Goal: Information Seeking & Learning: Find specific fact

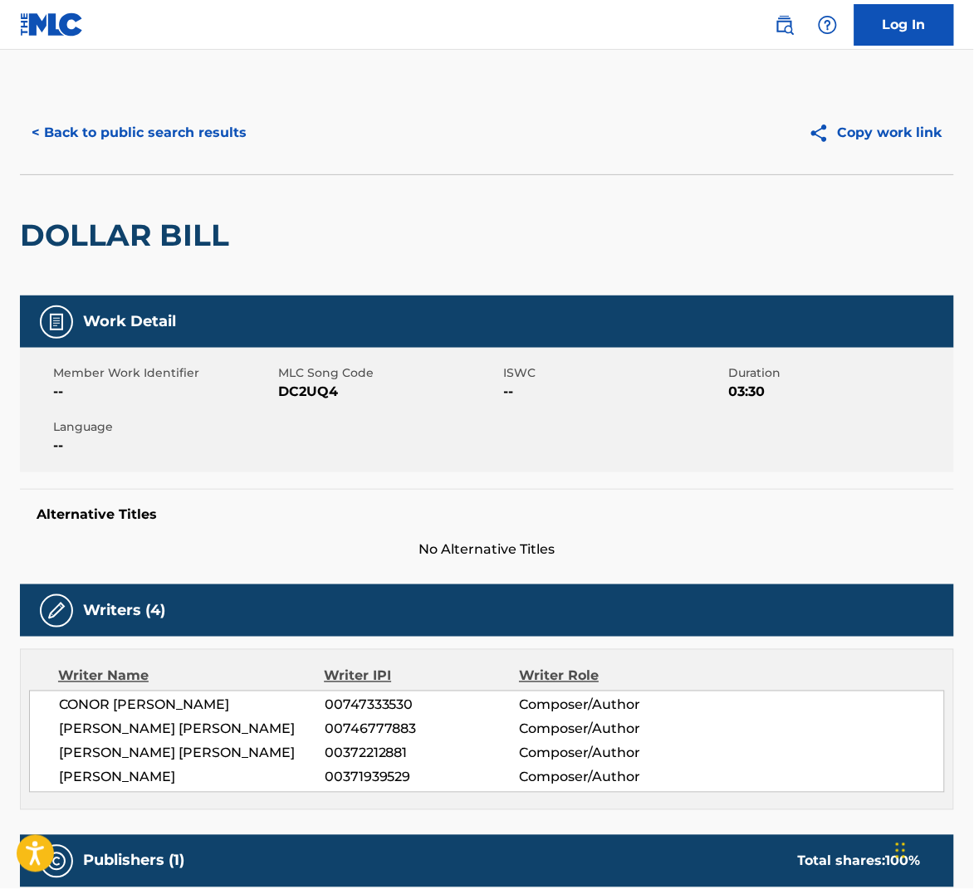
click at [225, 138] on button "< Back to public search results" at bounding box center [139, 133] width 238 height 42
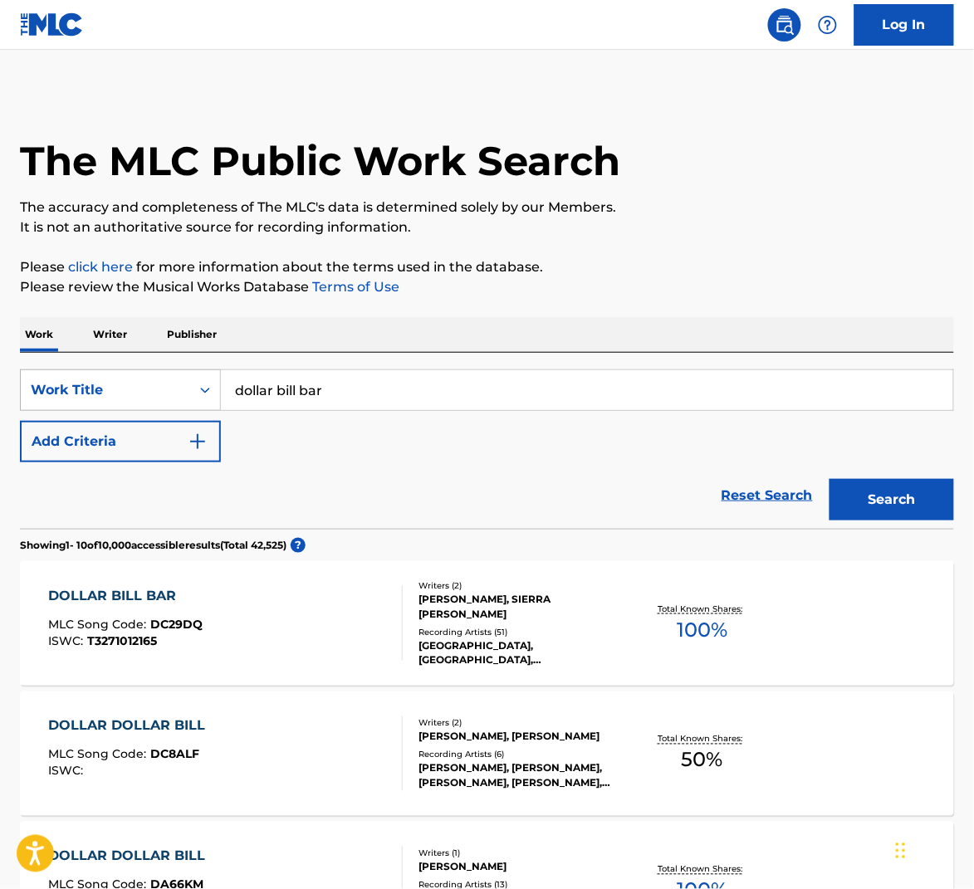
click at [134, 391] on div "Work Title" at bounding box center [105, 390] width 149 height 20
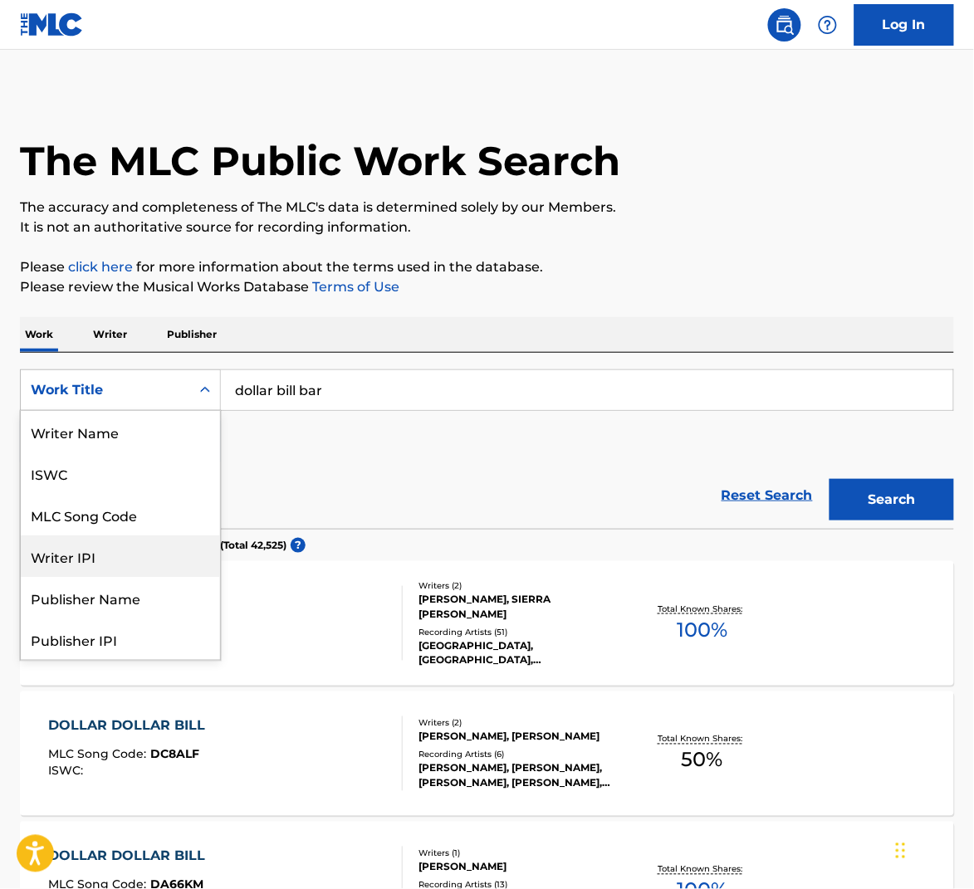
click at [335, 480] on div "Reset Search Search" at bounding box center [487, 495] width 934 height 66
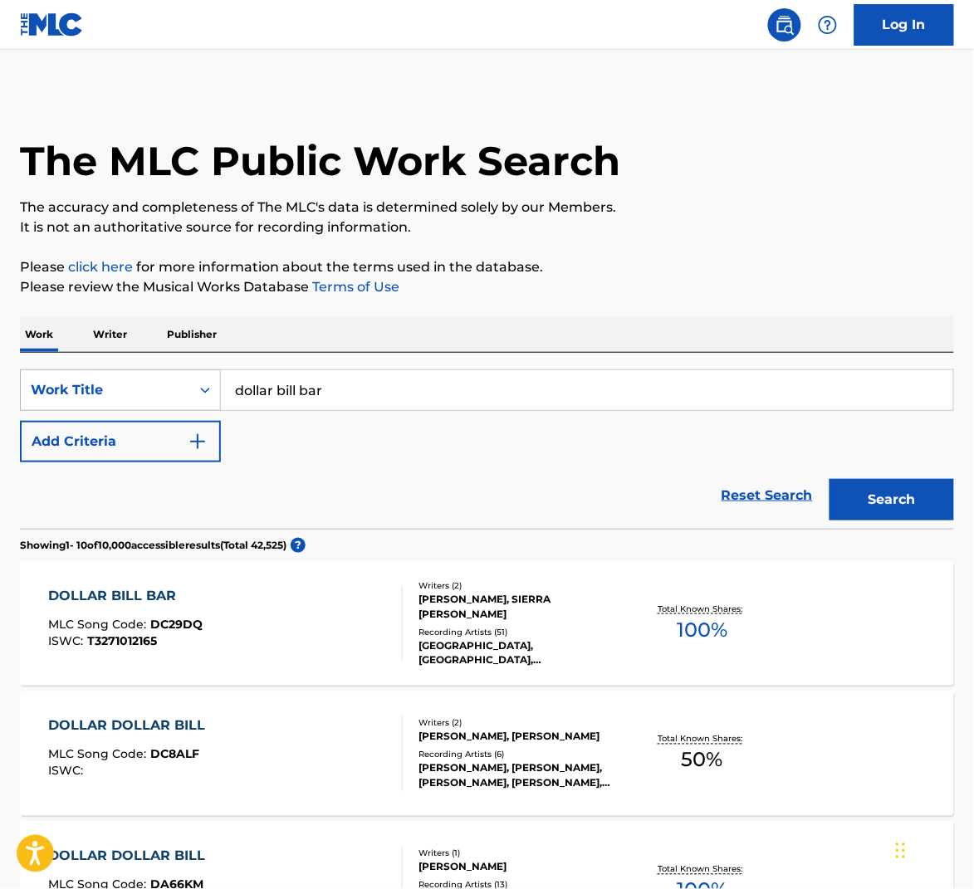
click at [171, 388] on div "Work Title" at bounding box center [105, 390] width 149 height 20
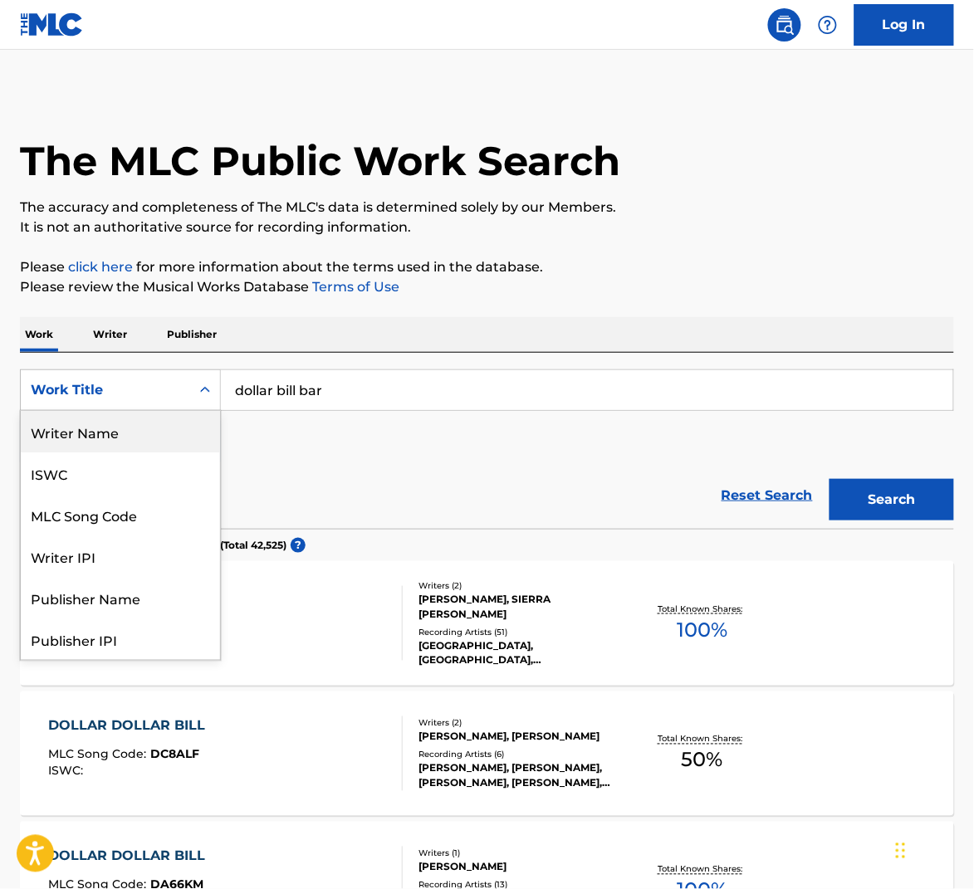
click at [134, 444] on div "Writer Name" at bounding box center [120, 432] width 199 height 42
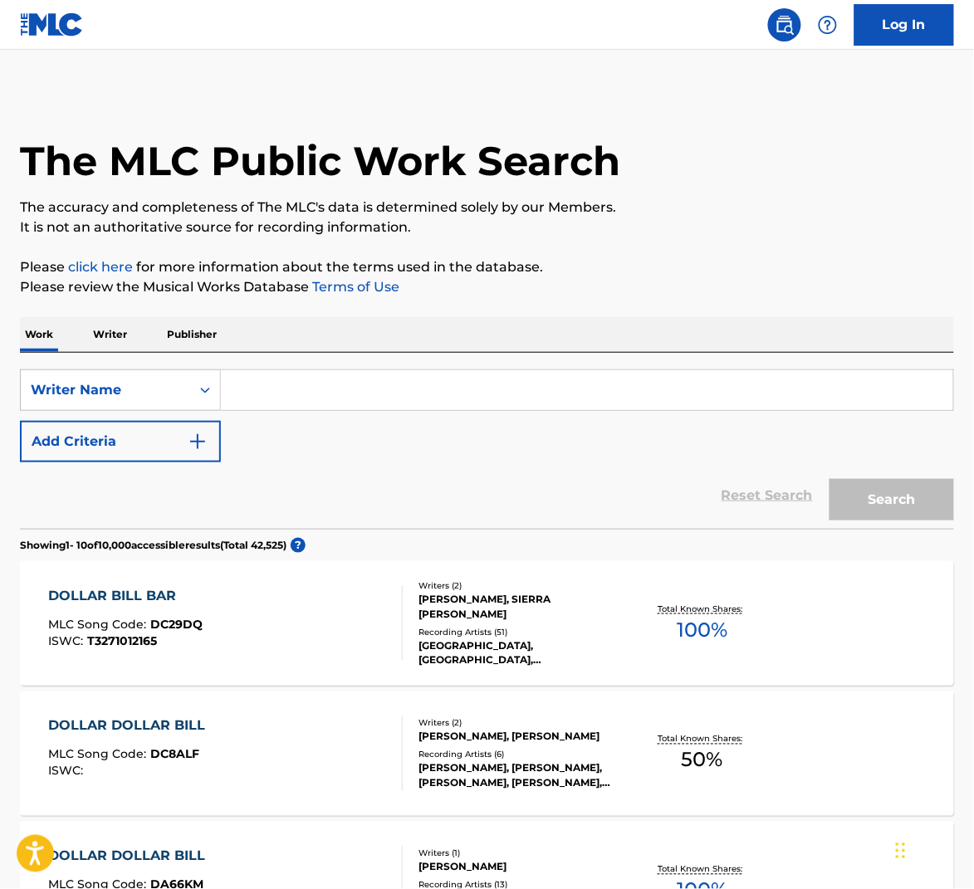
click at [327, 377] on input "Search Form" at bounding box center [587, 390] width 732 height 40
paste input "[PERSON_NAME]"
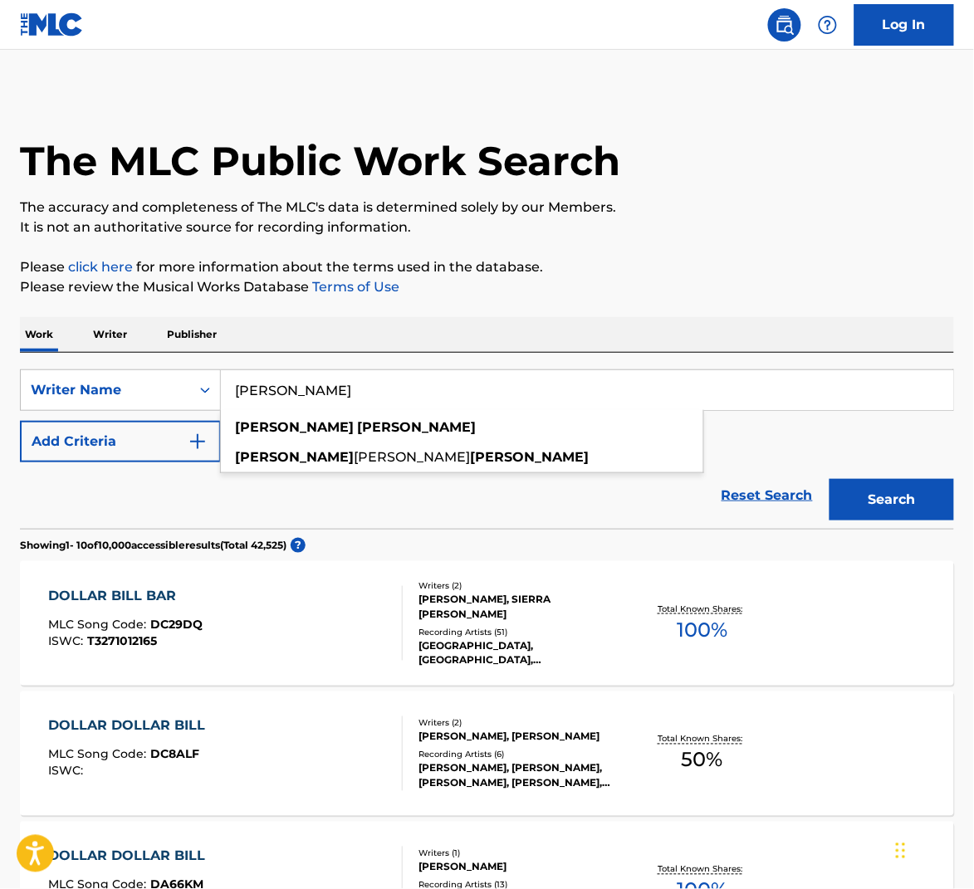
type input "[PERSON_NAME]"
click at [944, 495] on button "Search" at bounding box center [891, 500] width 125 height 42
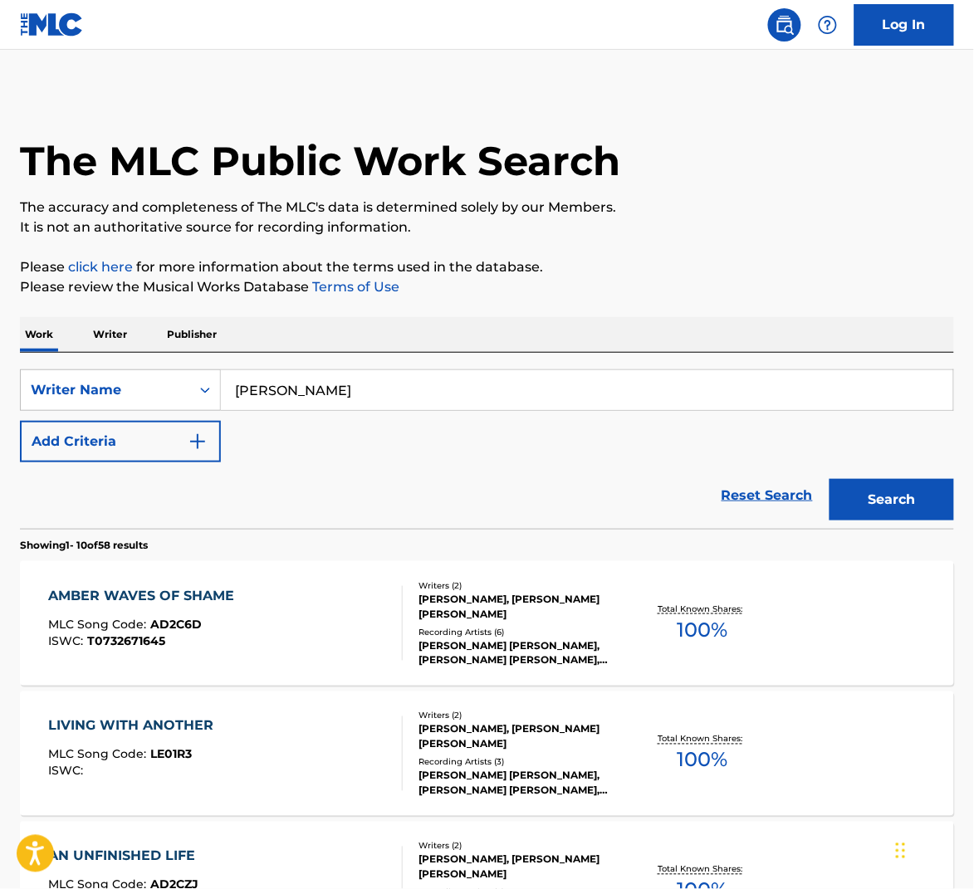
click at [386, 396] on input "[PERSON_NAME]" at bounding box center [587, 390] width 732 height 40
click at [388, 396] on input "[PERSON_NAME]" at bounding box center [587, 390] width 732 height 40
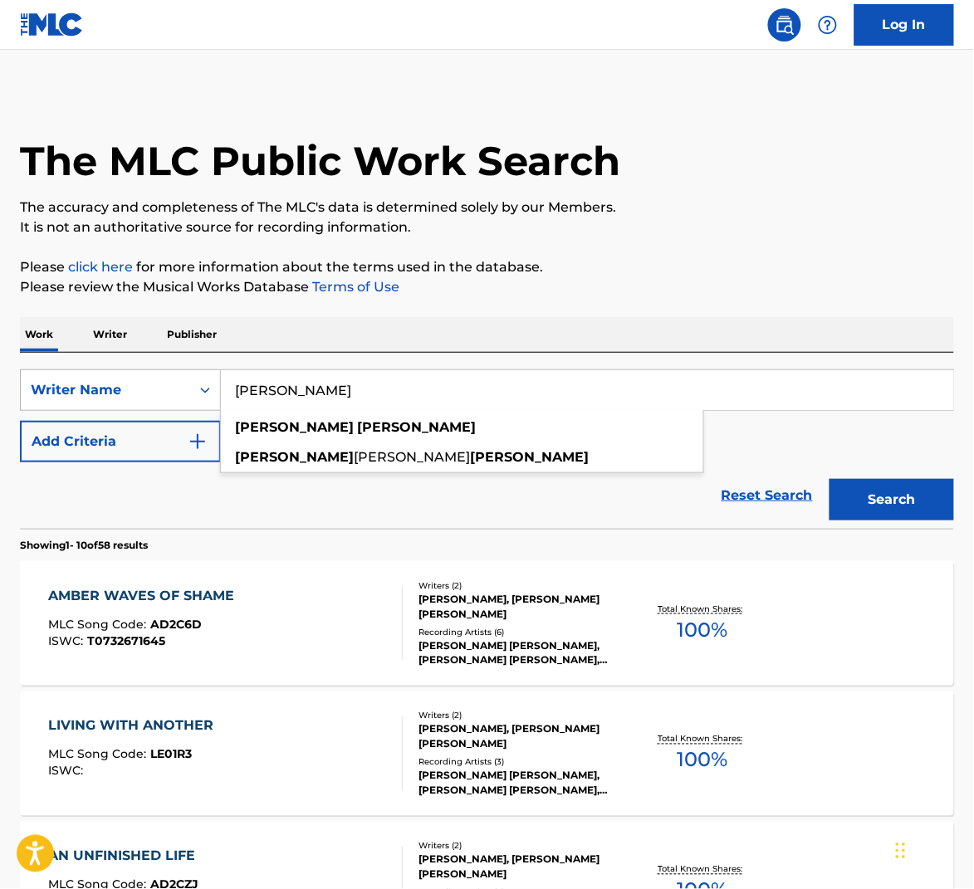
click at [188, 401] on div "Writer Name" at bounding box center [105, 390] width 169 height 32
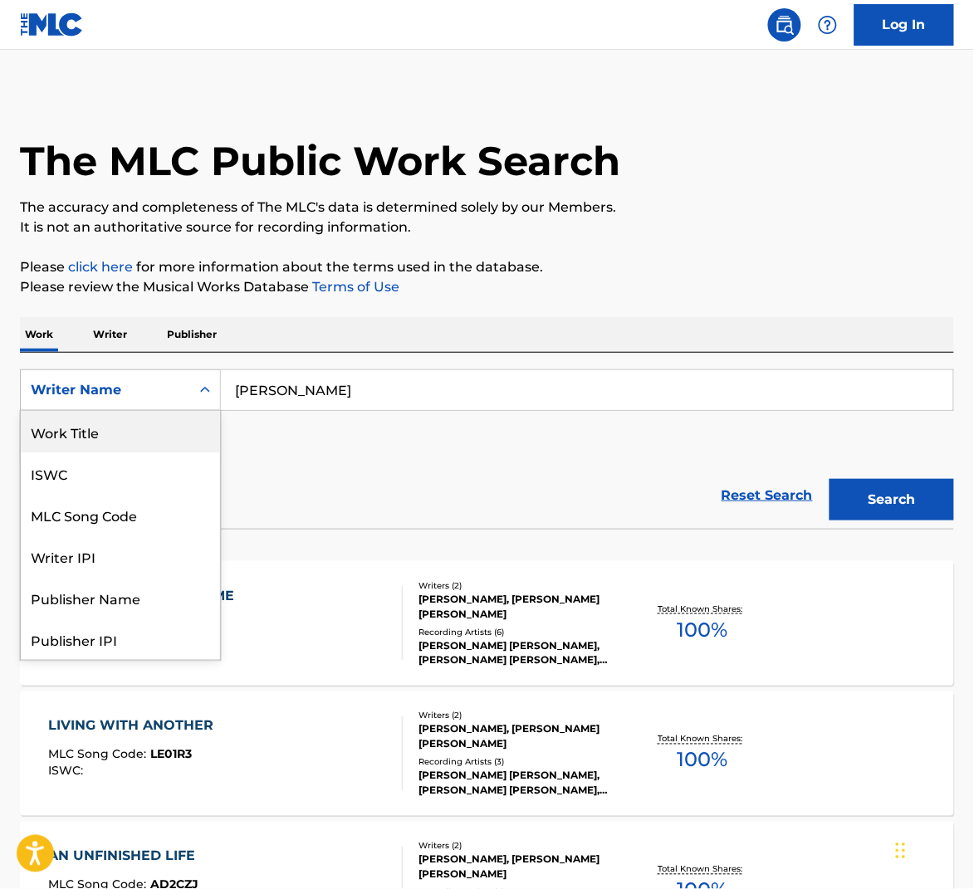
click at [163, 439] on div "Work Title" at bounding box center [120, 432] width 199 height 42
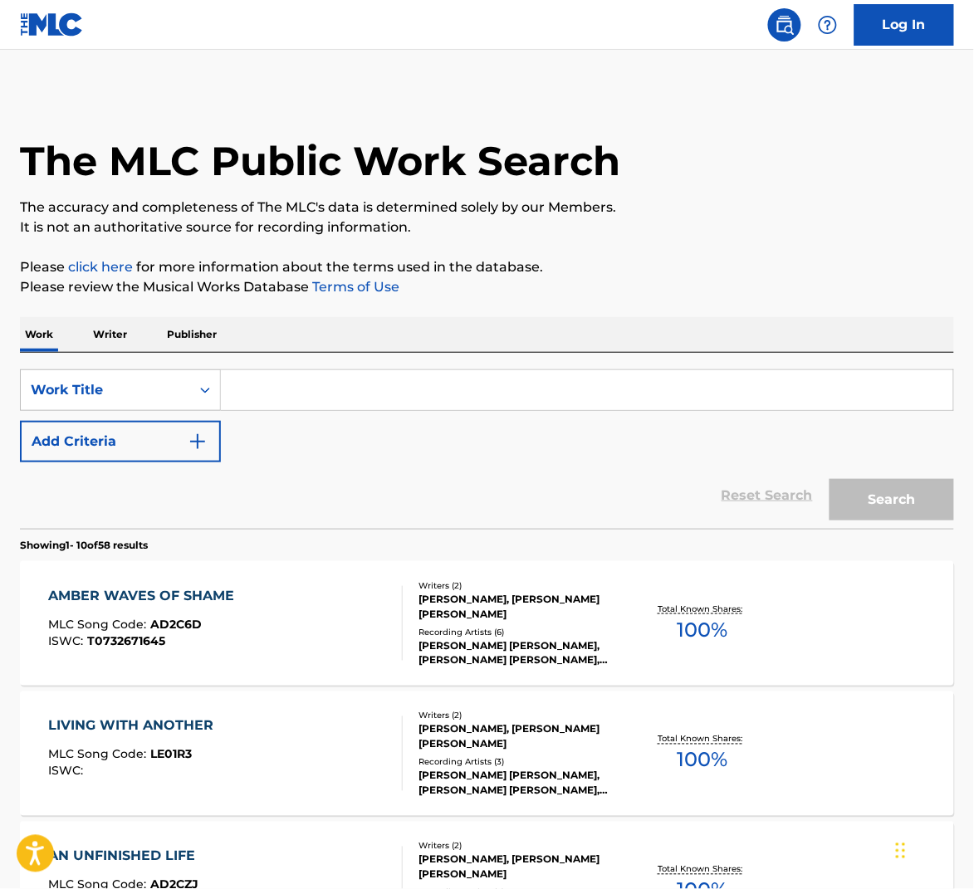
click at [286, 393] on input "Search Form" at bounding box center [587, 390] width 732 height 40
paste input "A VAMPIRE'S PROPOSAL"
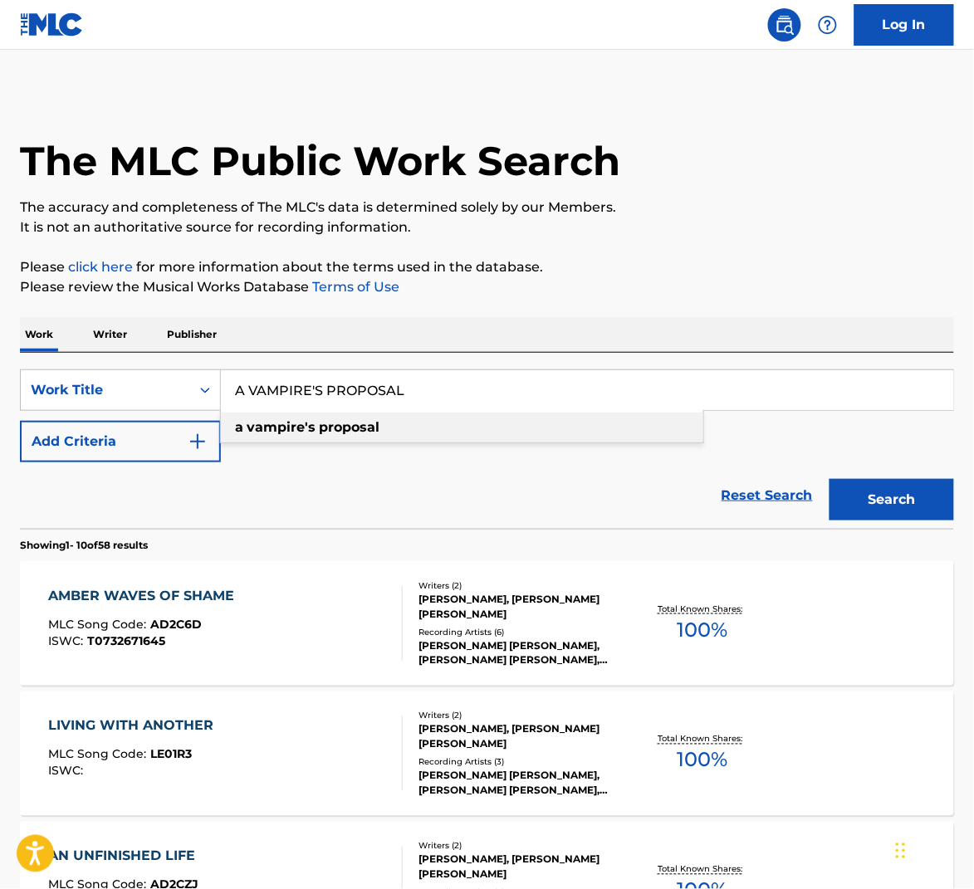
click at [479, 419] on div "a vampire's proposal" at bounding box center [462, 428] width 482 height 30
type input "a vampire's proposal"
click at [866, 500] on button "Search" at bounding box center [891, 500] width 125 height 42
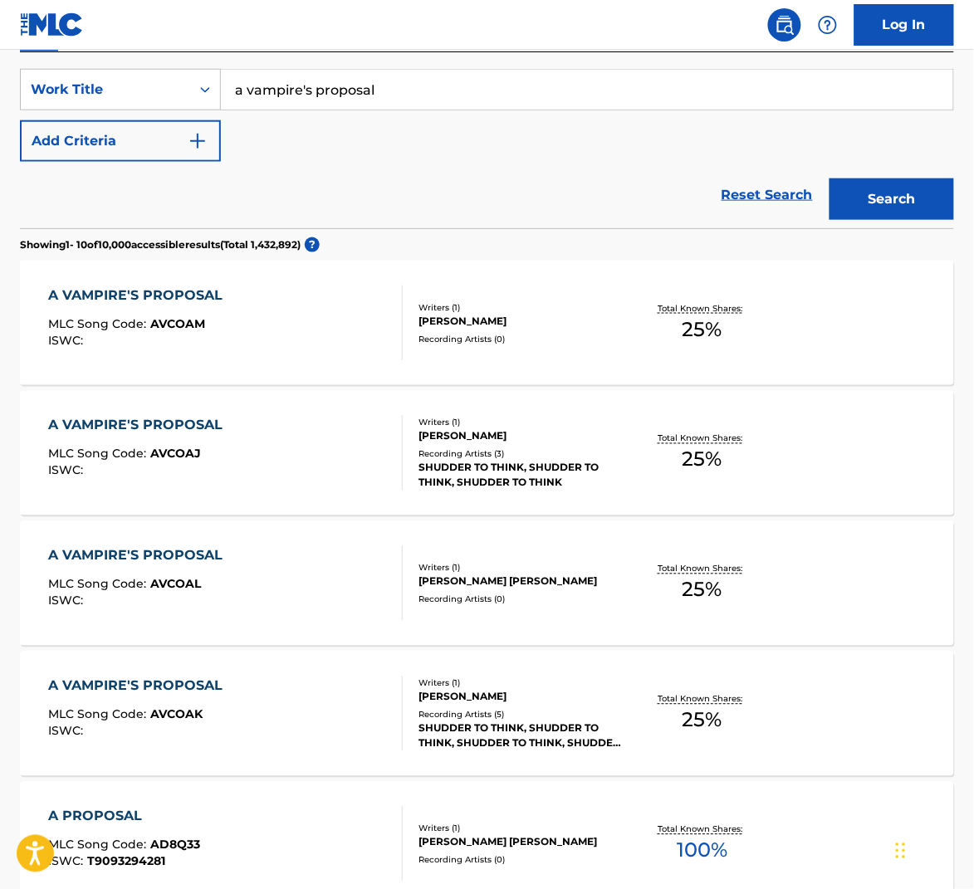
scroll to position [320, 0]
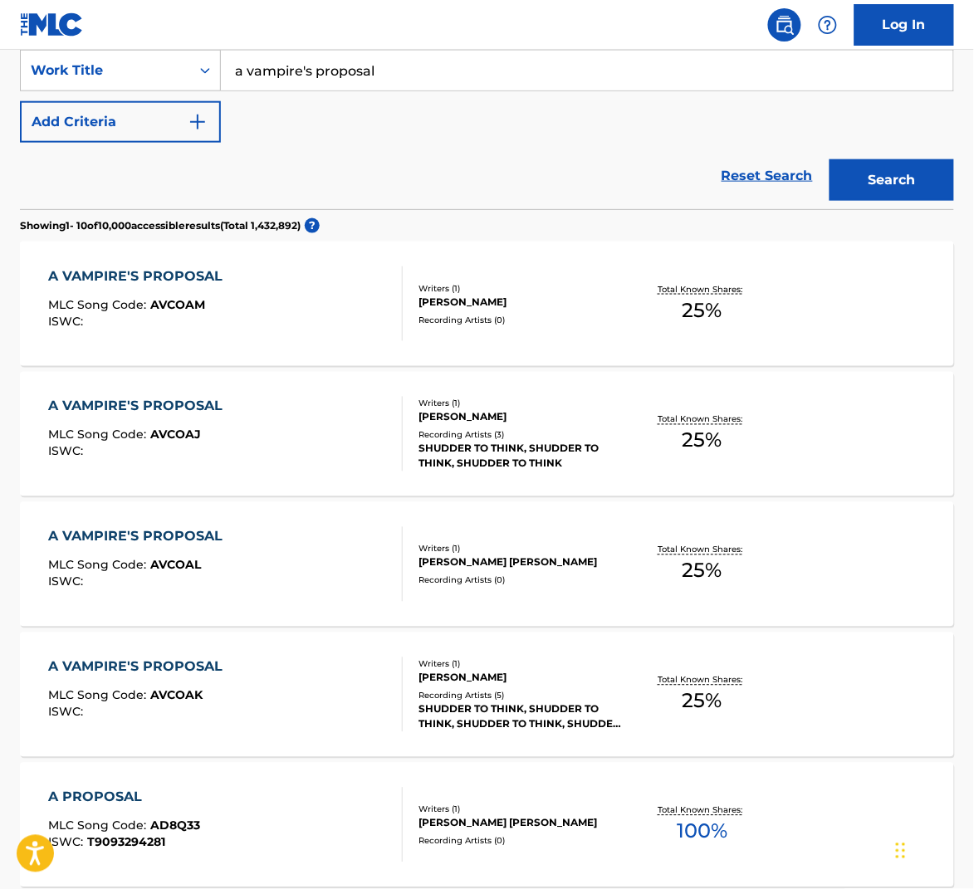
click at [296, 316] on div "A VAMPIRE'S PROPOSAL MLC Song Code : AVCOAM ISWC :" at bounding box center [225, 304] width 355 height 75
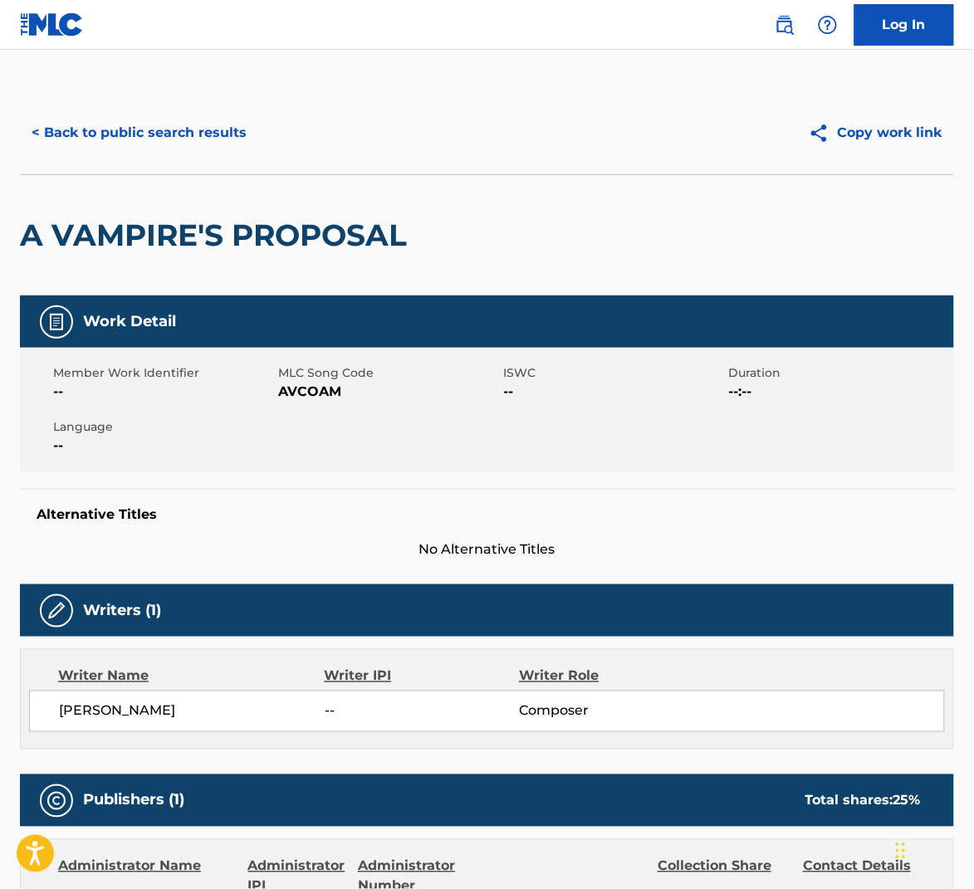
scroll to position [320, 0]
